Goal: Information Seeking & Learning: Find specific fact

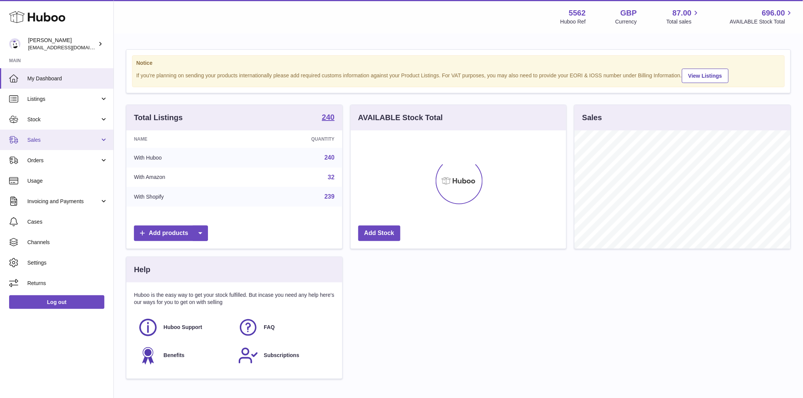
scroll to position [118, 216]
click at [35, 138] on span "Sales" at bounding box center [63, 140] width 72 height 7
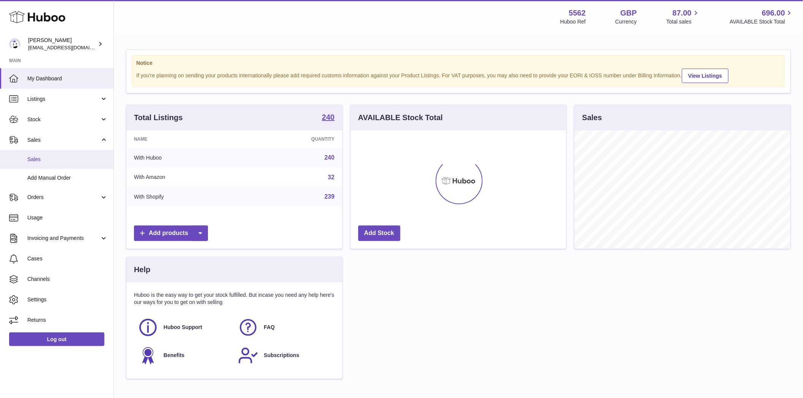
click at [41, 159] on span "Sales" at bounding box center [67, 159] width 80 height 7
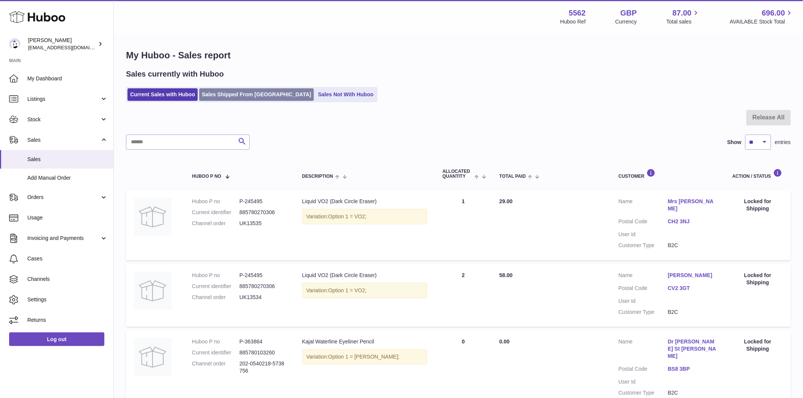
click at [210, 94] on link "Sales Shipped From [GEOGRAPHIC_DATA]" at bounding box center [256, 94] width 115 height 13
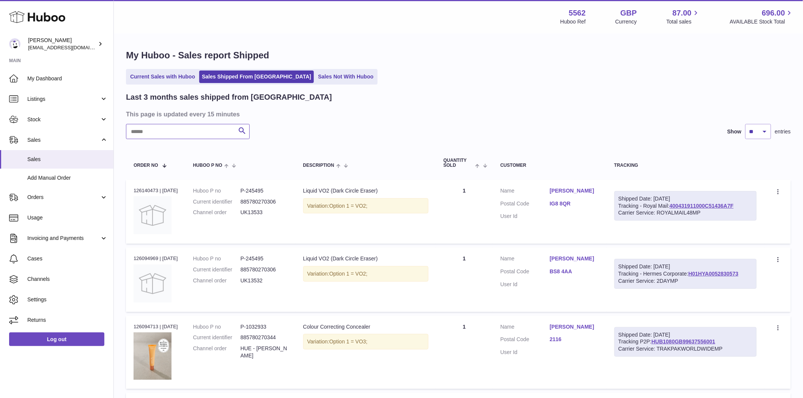
click at [184, 133] on input "text" at bounding box center [188, 131] width 124 height 15
paste input "**********"
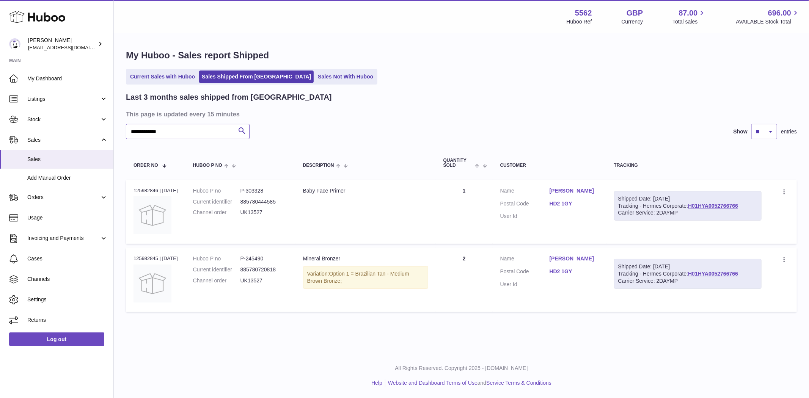
type input "**********"
drag, startPoint x: 273, startPoint y: 260, endPoint x: 252, endPoint y: 263, distance: 21.9
click at [252, 263] on dl "Huboo P no P-245490 Current identifier 885780720818 Channel order UK13527" at bounding box center [240, 271] width 95 height 33
copy dd "245490"
click at [44, 98] on span "Listings" at bounding box center [63, 99] width 72 height 7
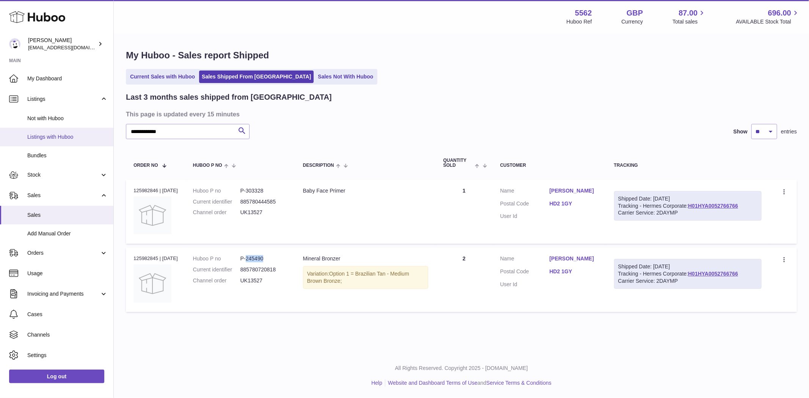
click at [47, 138] on span "Listings with Huboo" at bounding box center [67, 137] width 80 height 7
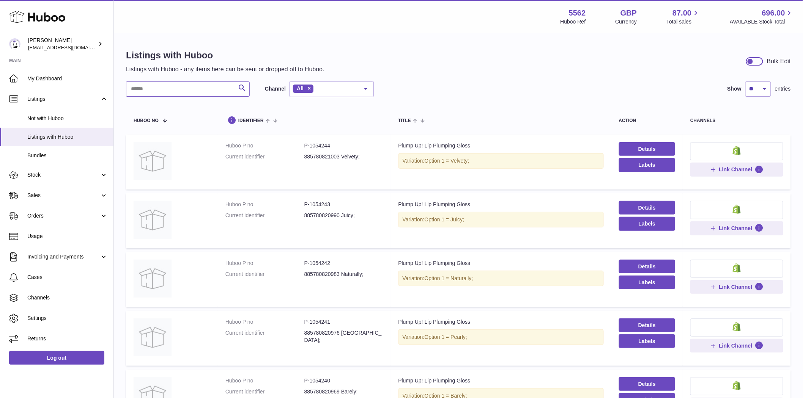
click at [161, 91] on input "text" at bounding box center [188, 89] width 124 height 15
paste input "******"
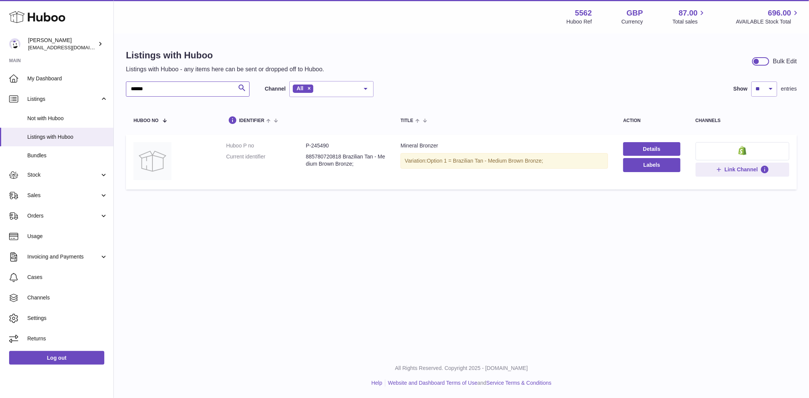
click at [183, 93] on input "******" at bounding box center [188, 89] width 124 height 15
type input "*"
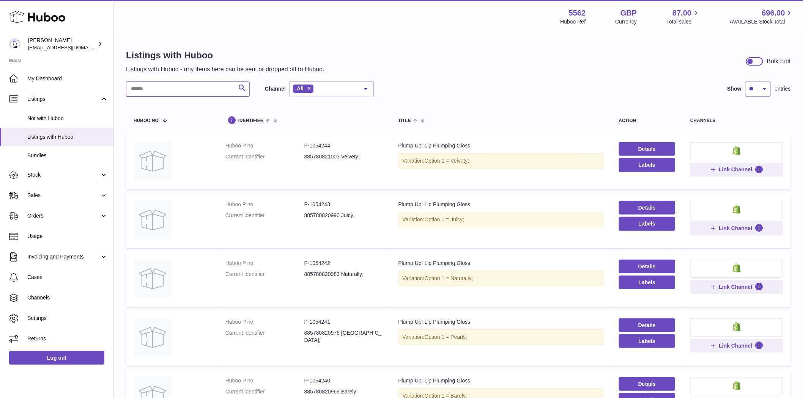
click at [183, 86] on input "text" at bounding box center [188, 89] width 124 height 15
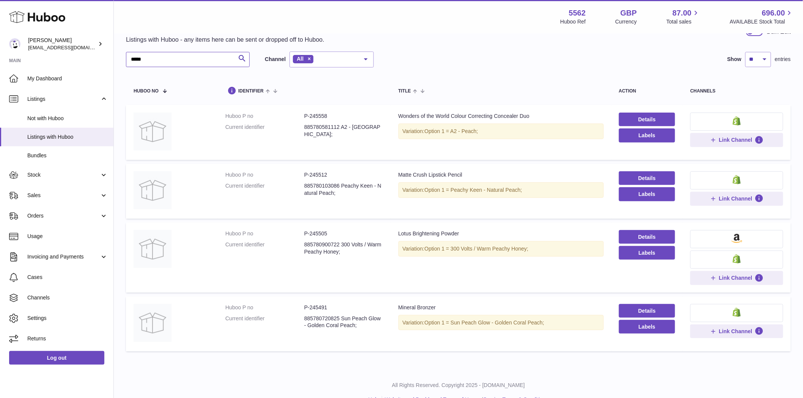
scroll to position [46, 0]
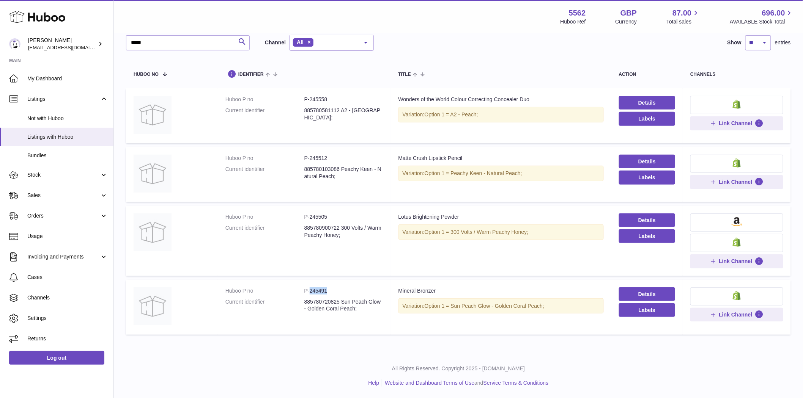
drag, startPoint x: 333, startPoint y: 290, endPoint x: 310, endPoint y: 294, distance: 23.5
click at [310, 294] on dd "P-245491" at bounding box center [343, 291] width 79 height 7
copy dd "245491"
drag, startPoint x: 498, startPoint y: 307, endPoint x: 455, endPoint y: 311, distance: 42.7
click at [455, 311] on div "Variation: Option 1 = Sun Peach Glow - Golden Coral Peach;" at bounding box center [500, 307] width 205 height 16
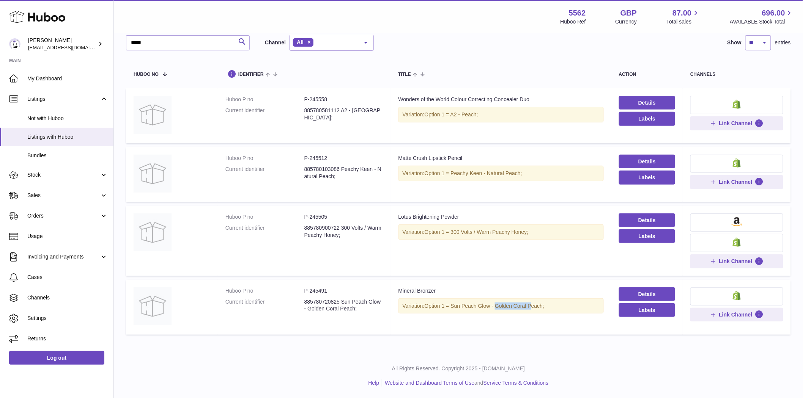
copy span "Sun Peach Glow"
click at [165, 42] on input "*****" at bounding box center [188, 42] width 124 height 15
paste input "*"
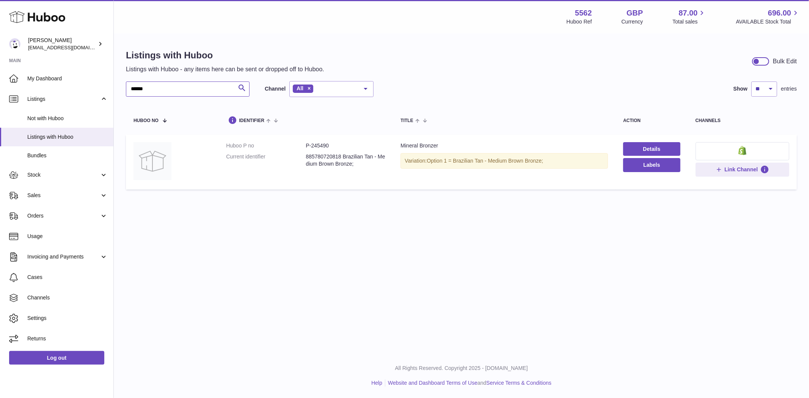
type input "******"
drag, startPoint x: 489, startPoint y: 163, endPoint x: 458, endPoint y: 165, distance: 31.2
click at [458, 165] on div "Variation: Option 1 = Brazilian Tan - Medium Brown Bronze;" at bounding box center [505, 161] width 208 height 16
copy span "Brazilian Tan"
drag, startPoint x: 333, startPoint y: 146, endPoint x: 311, endPoint y: 148, distance: 21.7
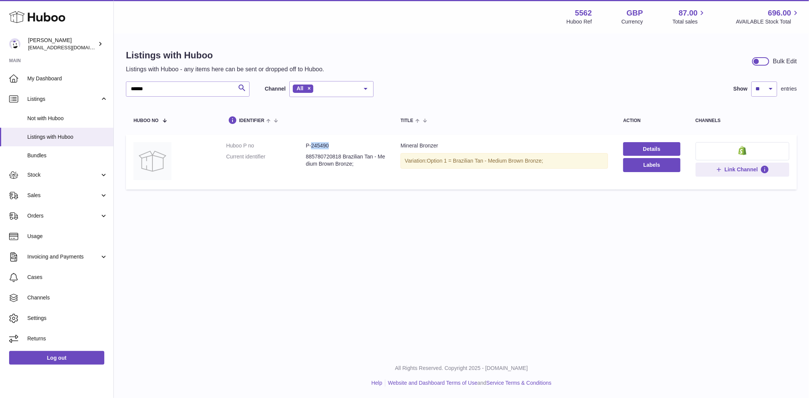
click at [311, 148] on dd "P-245490" at bounding box center [346, 145] width 80 height 7
copy dd "245490"
